Goal: Check status: Check status

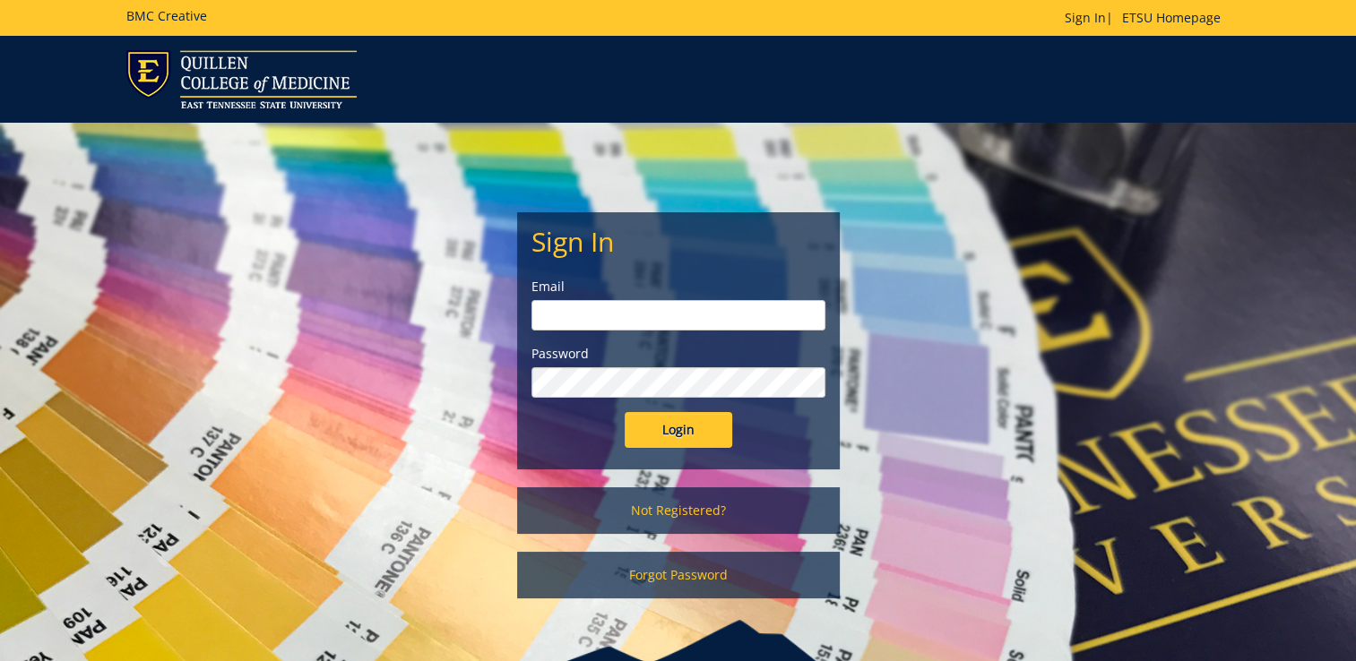
click at [651, 306] on input "email" at bounding box center [678, 315] width 294 height 30
type input "[EMAIL_ADDRESS][DOMAIN_NAME]"
click at [624, 412] on input "Login" at bounding box center [678, 430] width 108 height 36
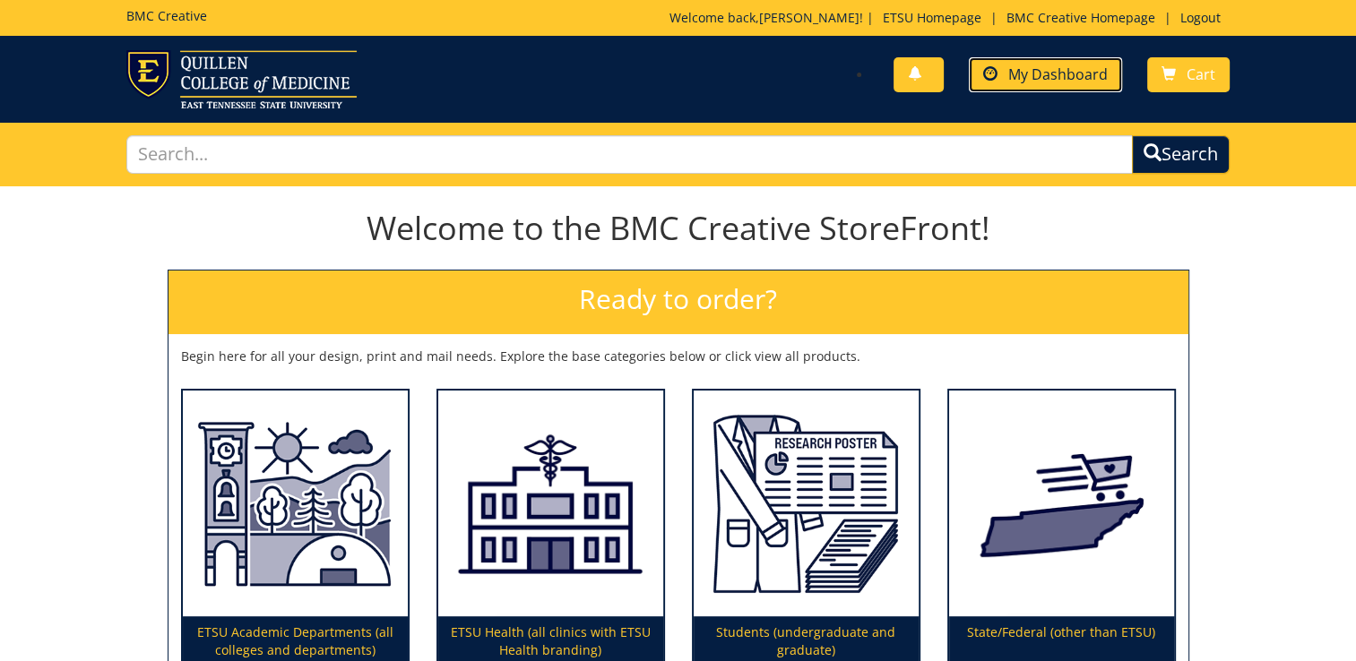
click at [1030, 80] on span "My Dashboard" at bounding box center [1057, 75] width 99 height 20
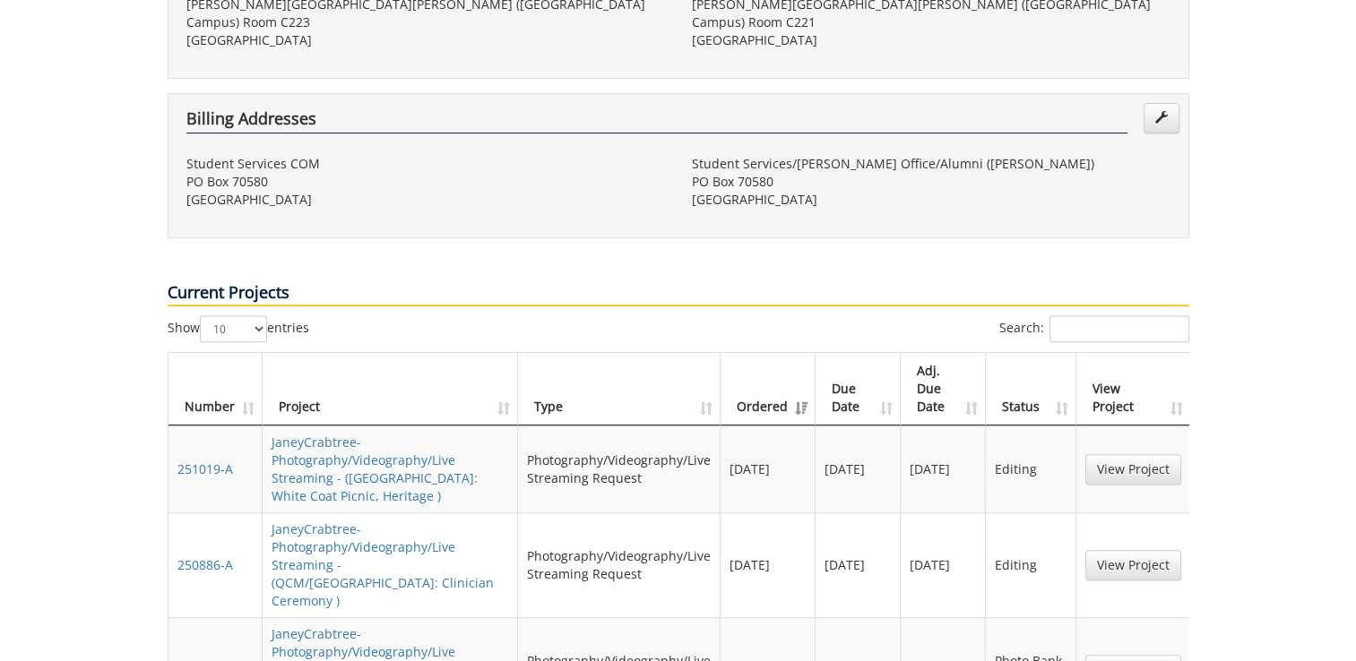
scroll to position [600, 0]
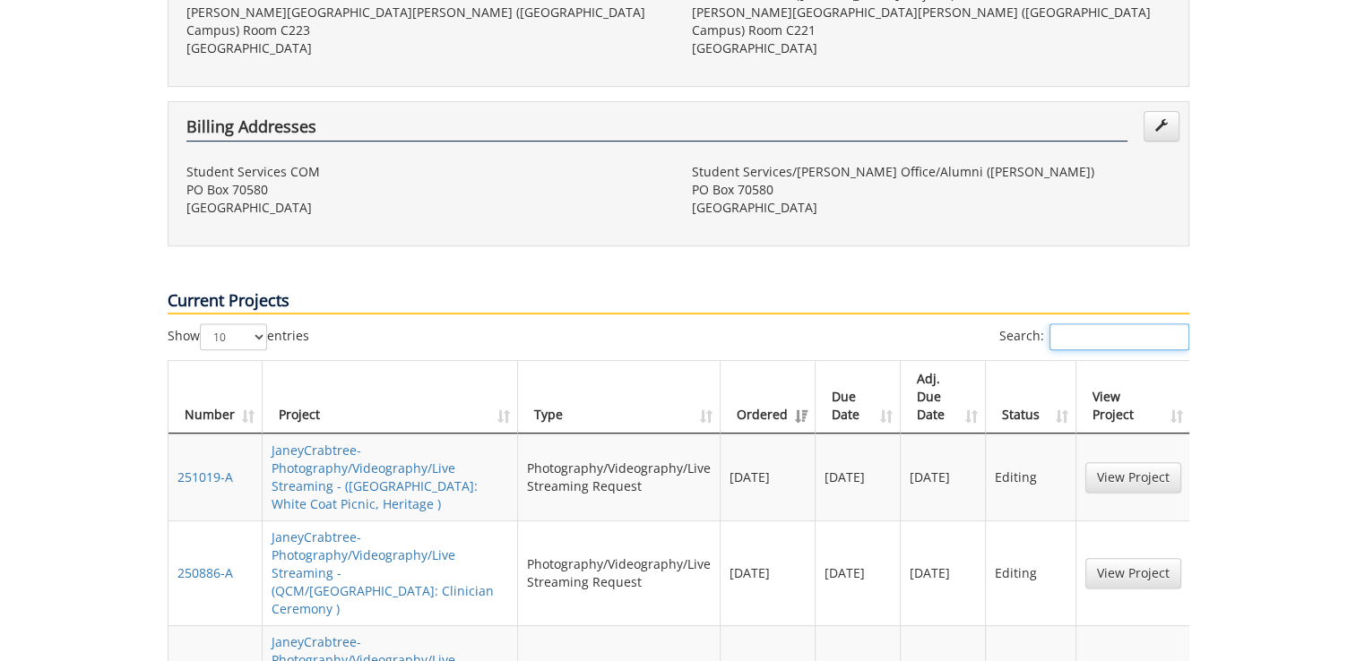
click at [1098, 323] on input "Search:" at bounding box center [1119, 336] width 140 height 27
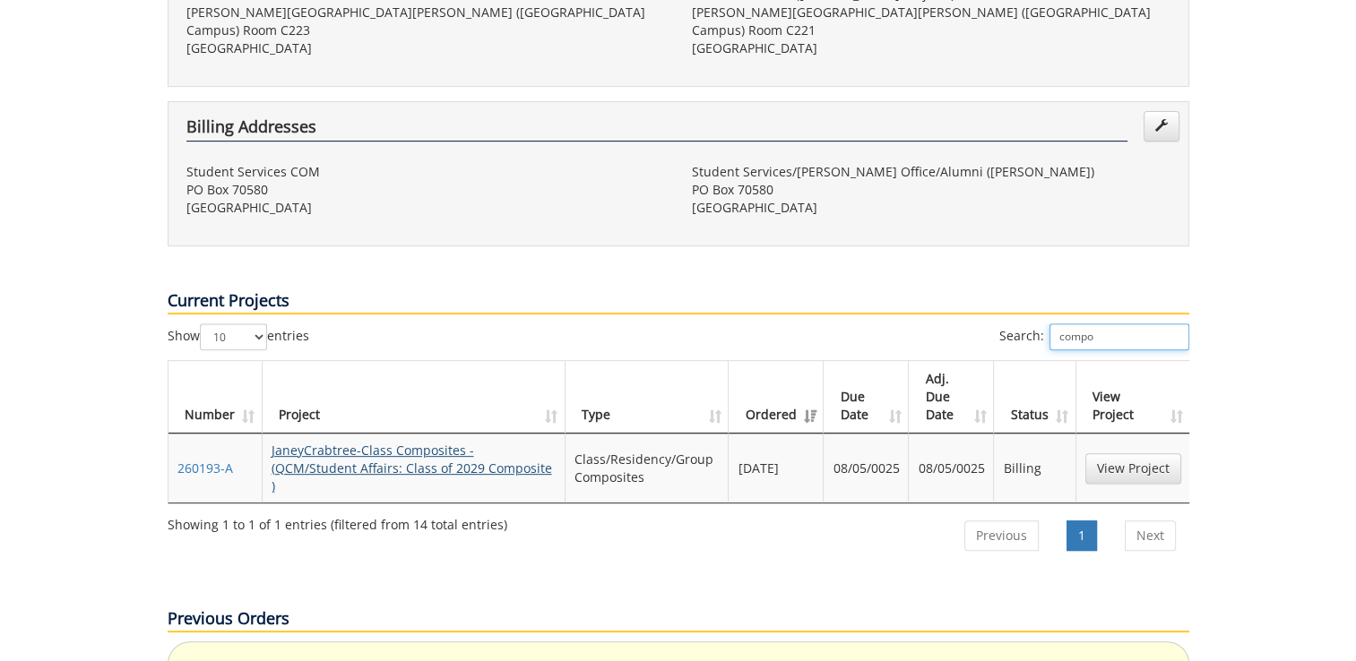
type input "compo"
click at [454, 442] on link "JaneyCrabtree-Class Composites - (QCM/Student Affairs: Class of 2029 Composite )" at bounding box center [411, 468] width 280 height 53
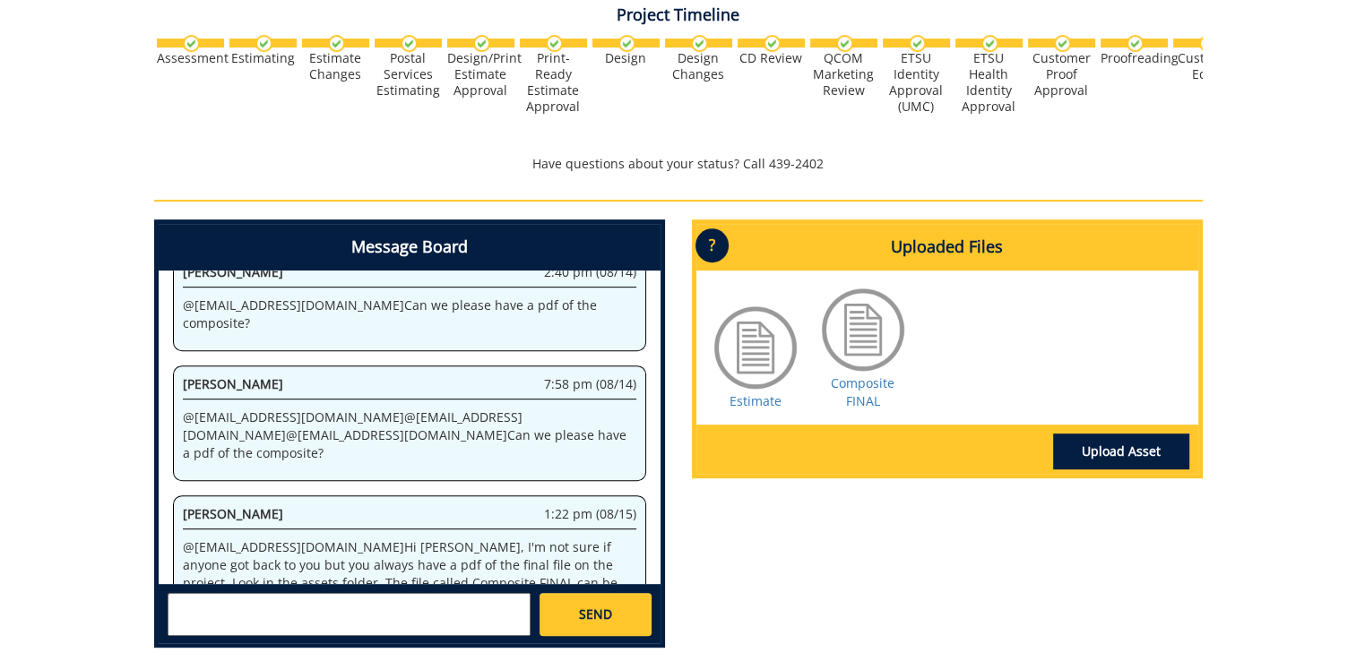
scroll to position [658, 0]
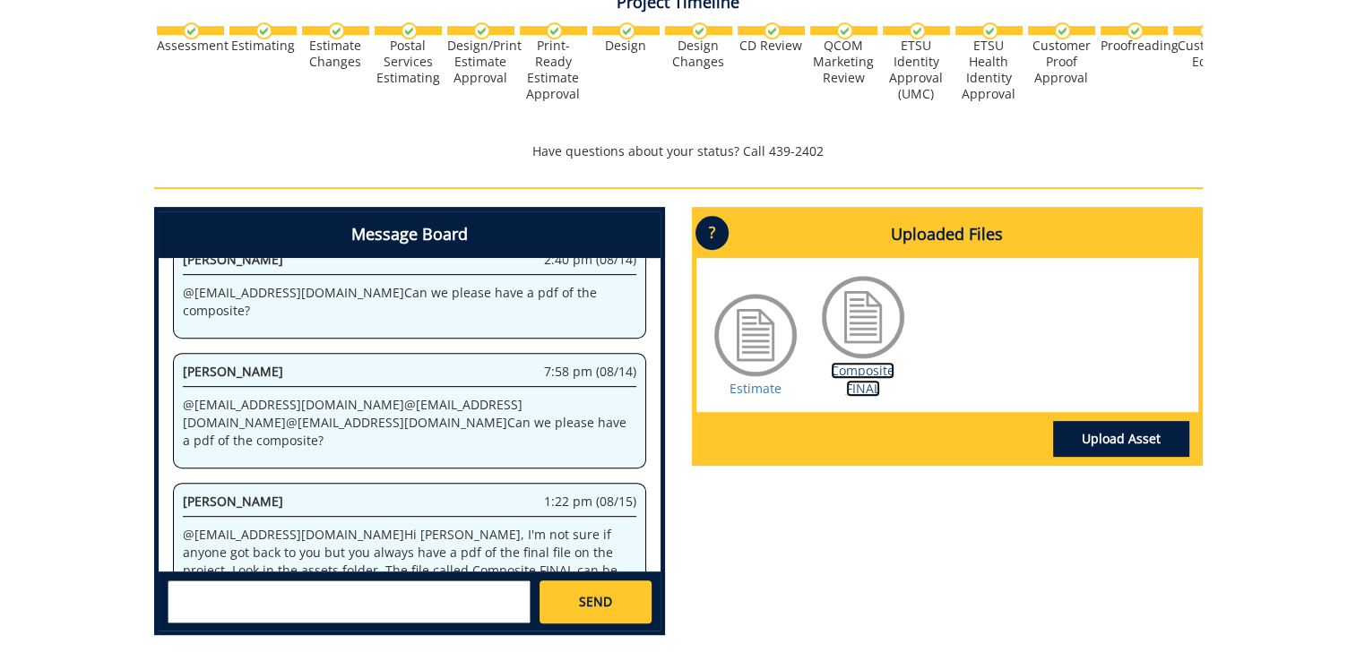
click at [849, 375] on link "Composite FINAL" at bounding box center [863, 379] width 64 height 35
